Goal: Task Accomplishment & Management: Complete application form

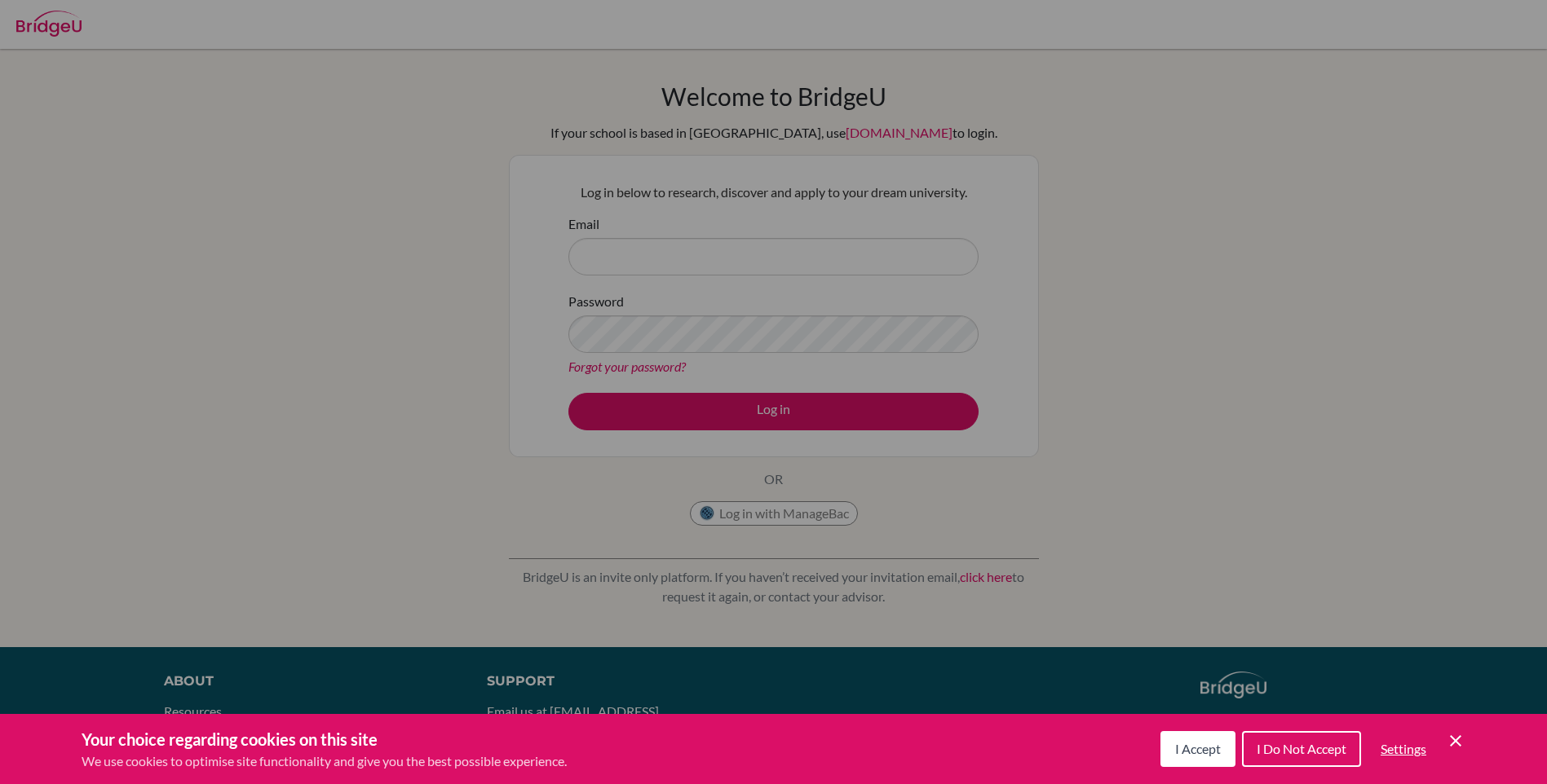
click at [688, 250] on div "Cookie Preferences" at bounding box center [773, 392] width 1547 height 784
click at [1186, 738] on button "I Accept" at bounding box center [1198, 749] width 75 height 36
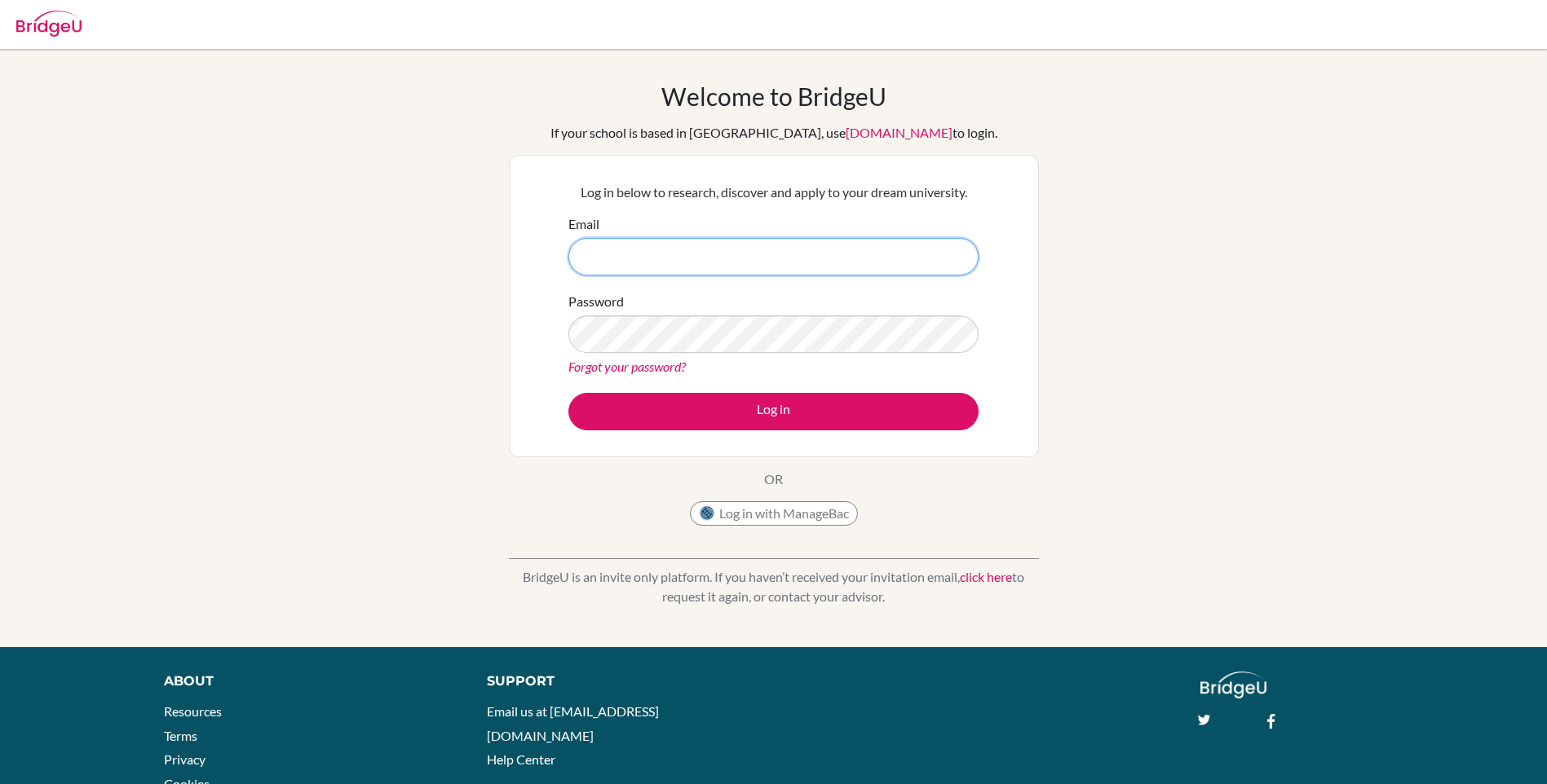
click at [685, 265] on input "Email" at bounding box center [774, 257] width 410 height 37
type input "josette.sedalo@icsghana.info"
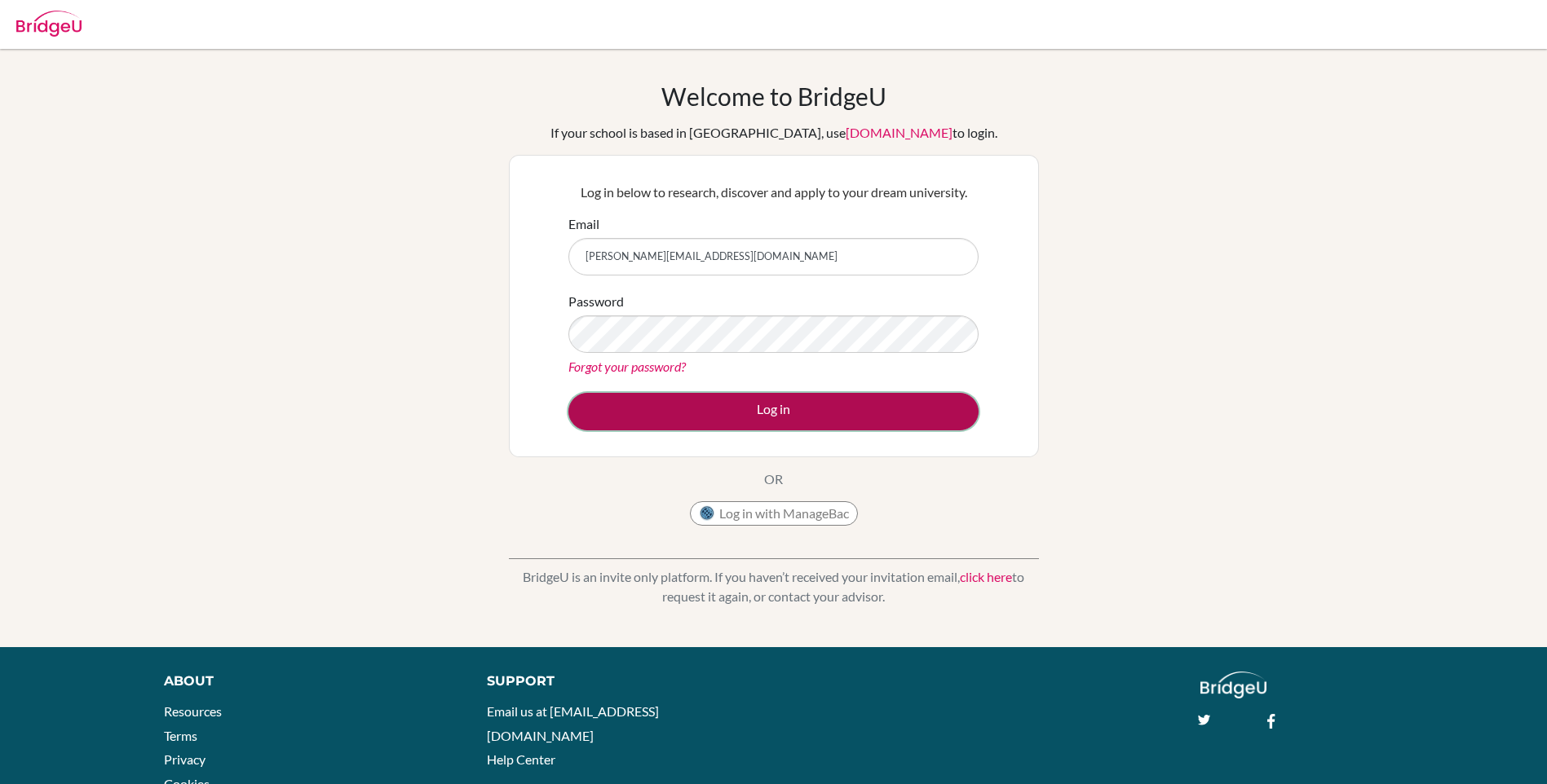
click at [881, 407] on button "Log in" at bounding box center [774, 412] width 410 height 37
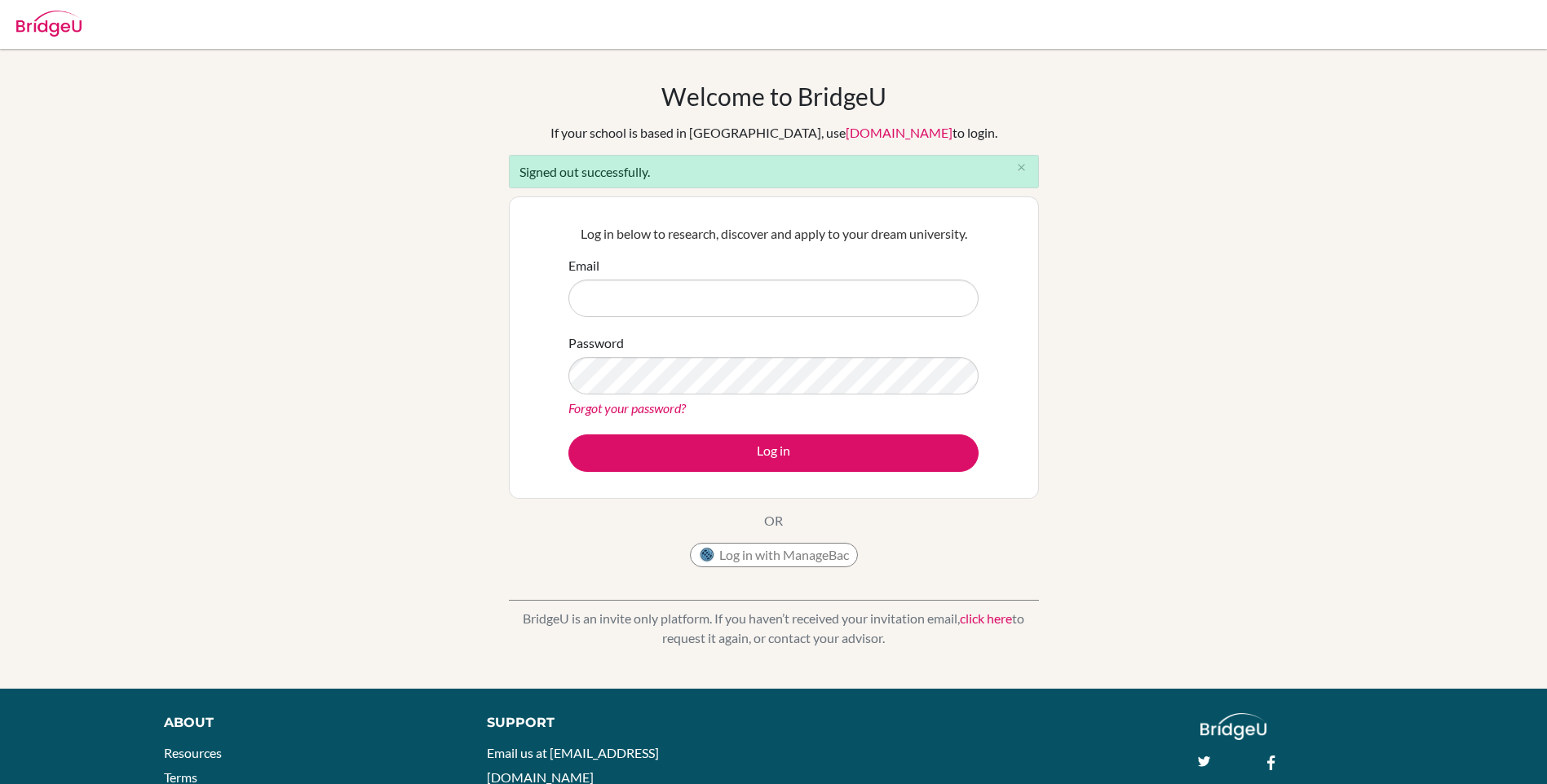
drag, startPoint x: 772, startPoint y: 290, endPoint x: 771, endPoint y: 306, distance: 16.0
click at [772, 290] on input "Email" at bounding box center [774, 298] width 410 height 37
click at [685, 302] on input "Email" at bounding box center [774, 298] width 410 height 37
type input "j"
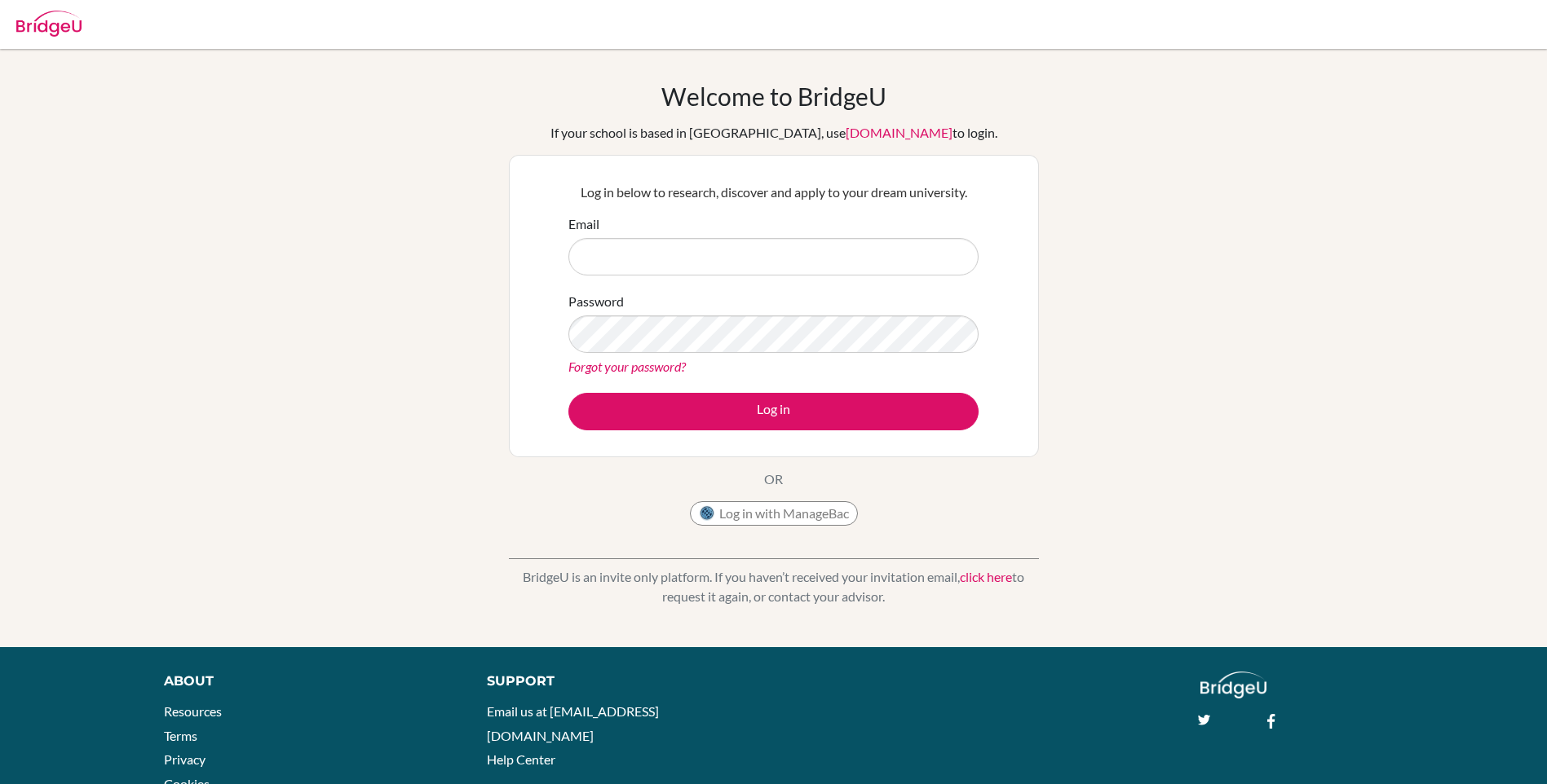
click at [1177, 521] on div "Welcome to BridgeU If your school is based in China, use app.bridge-u.com.cn to…" at bounding box center [773, 348] width 1547 height 533
